Goal: Communication & Community: Share content

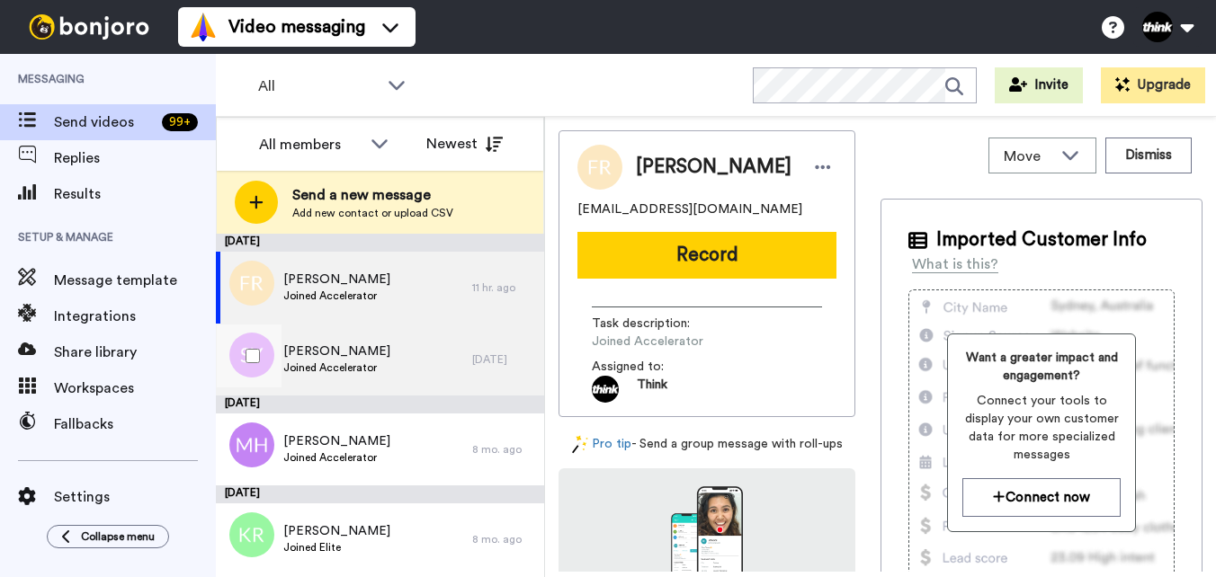
click at [429, 368] on div "[PERSON_NAME] Joined Accelerator" at bounding box center [344, 360] width 256 height 72
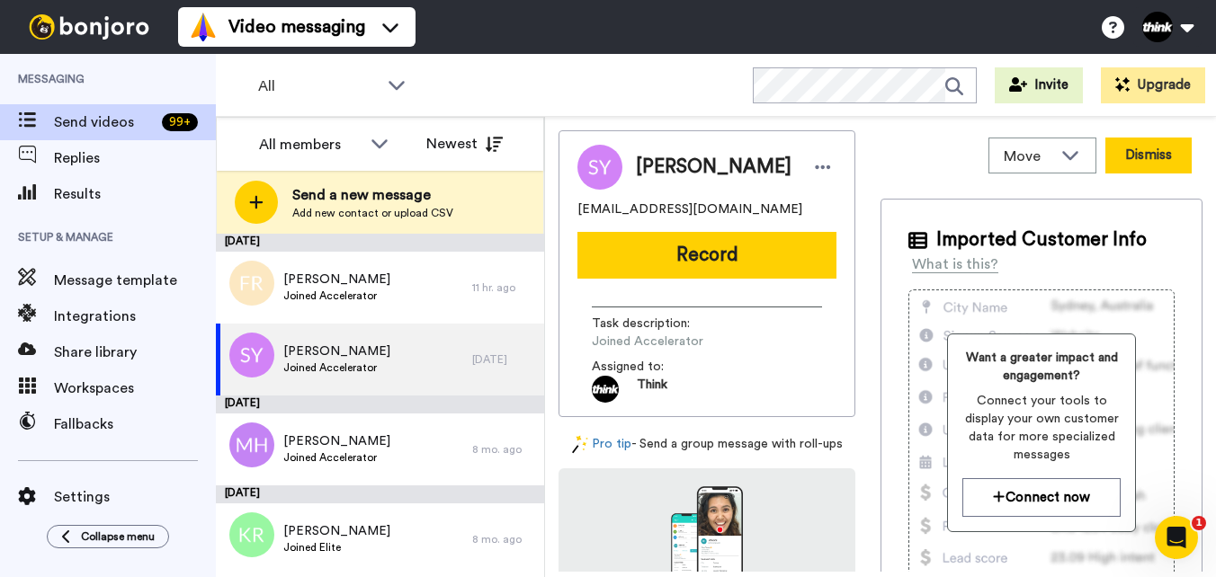
click at [1110, 163] on button "Dismiss" at bounding box center [1148, 156] width 86 height 36
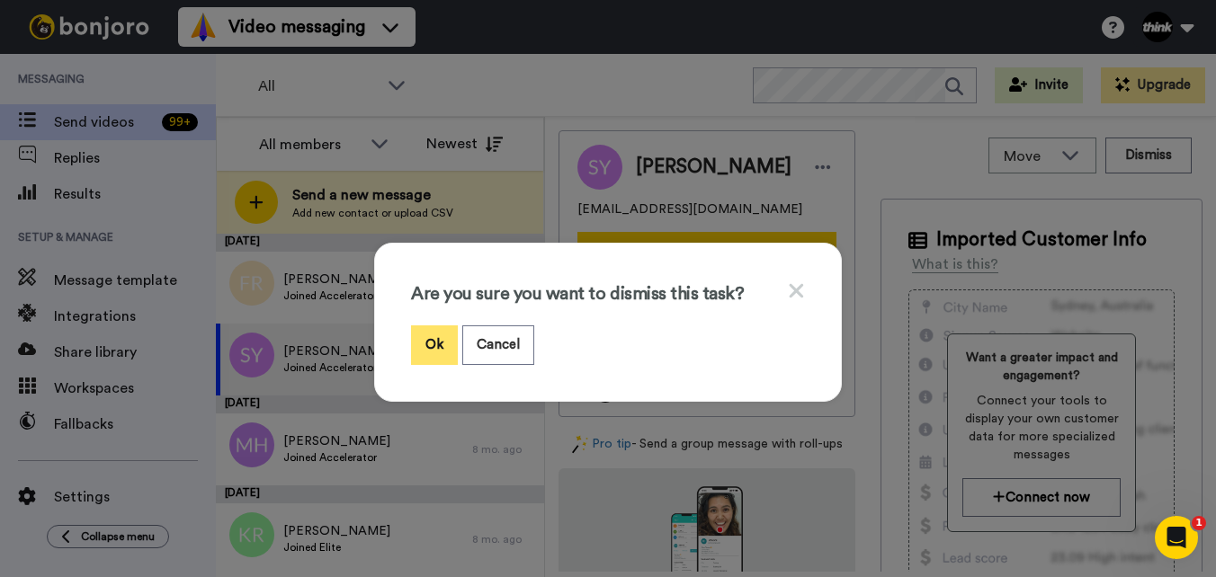
click at [421, 340] on button "Ok" at bounding box center [434, 344] width 47 height 39
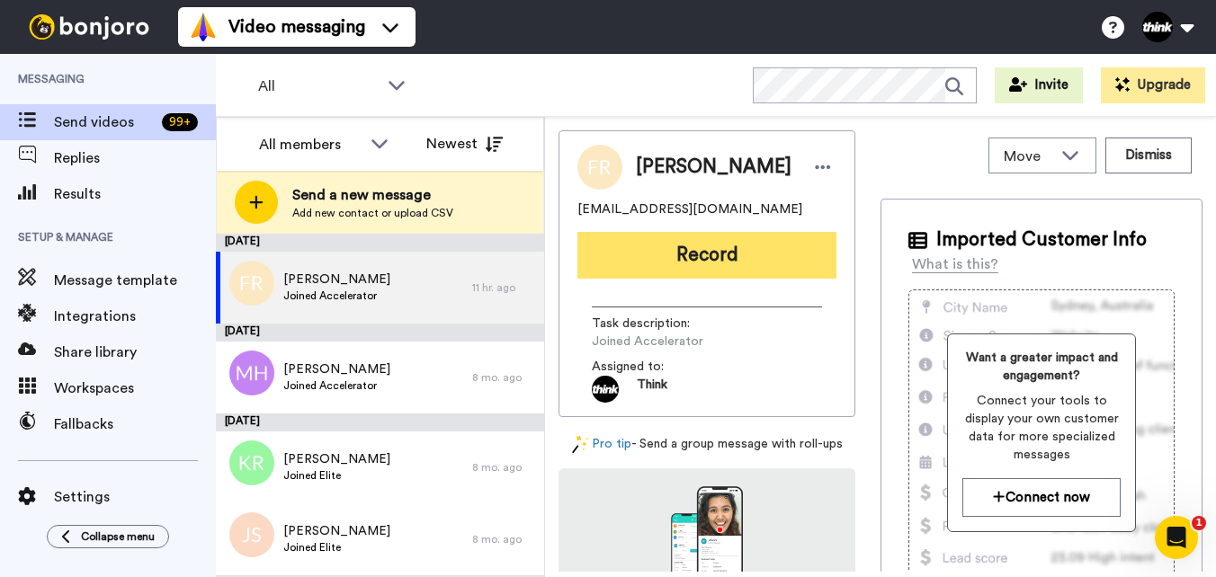
click at [735, 264] on button "Record" at bounding box center [706, 255] width 259 height 47
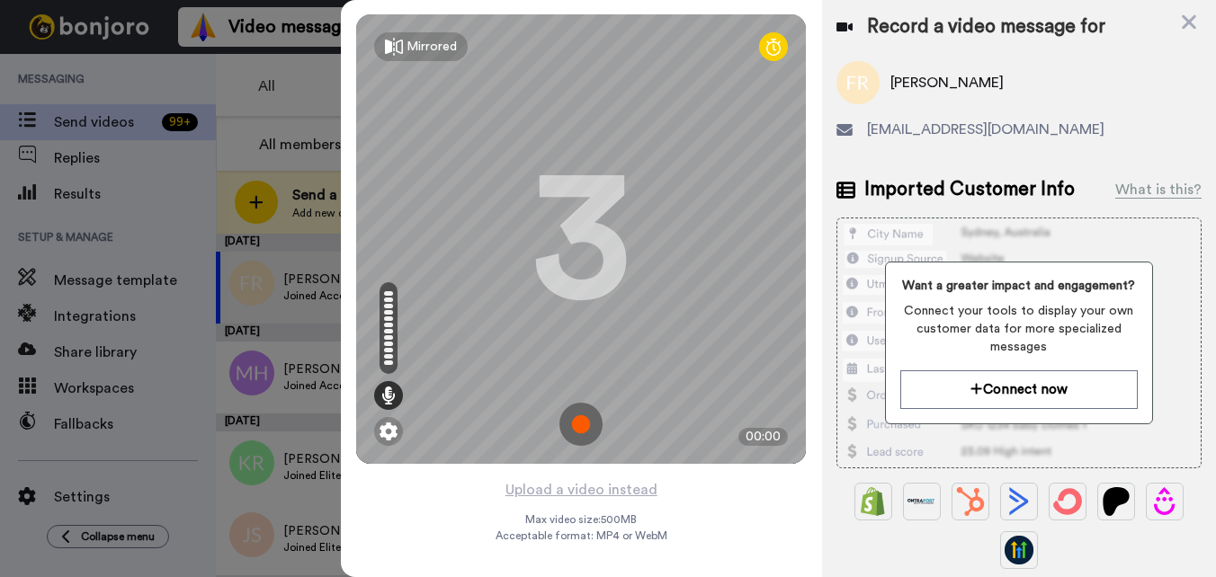
click at [583, 418] on img at bounding box center [580, 424] width 43 height 43
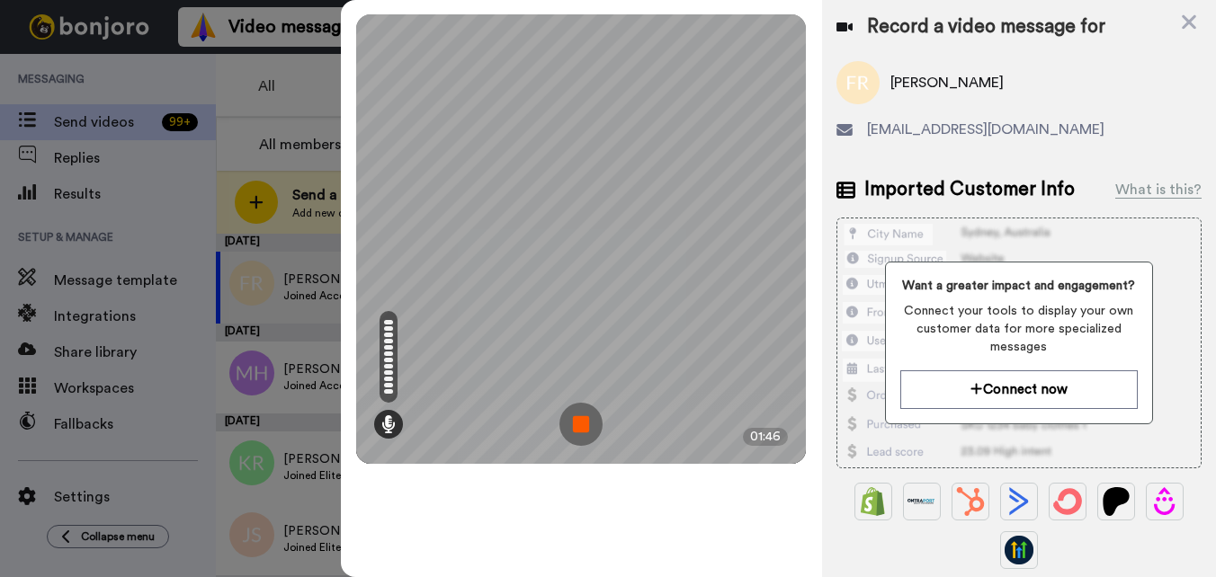
click at [578, 423] on img at bounding box center [580, 424] width 43 height 43
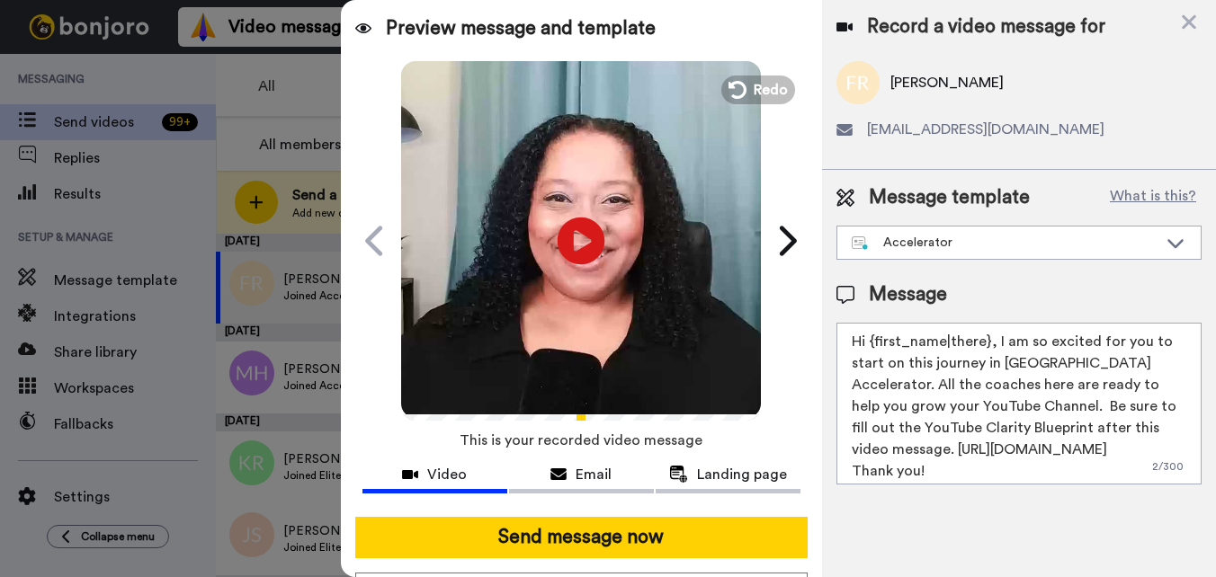
click at [574, 253] on icon at bounding box center [581, 241] width 48 height 48
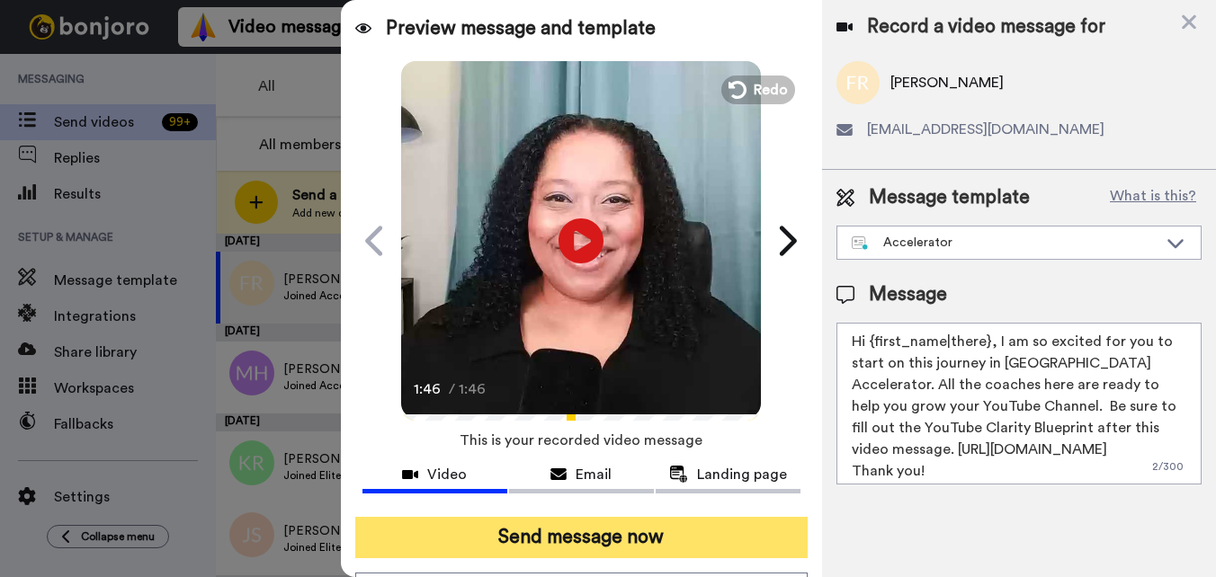
click at [715, 548] on button "Send message now" at bounding box center [581, 537] width 452 height 41
